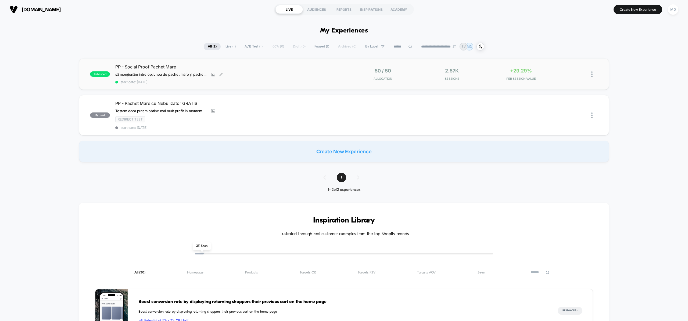
click at [291, 71] on div "PP - Social Proof Pachet Mare să menționăm între opțiunea de pachet mare și pac…" at bounding box center [229, 74] width 228 height 20
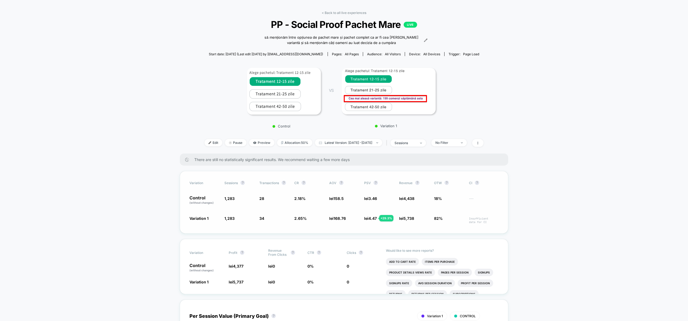
scroll to position [18, 0]
